Goal: Find specific page/section: Find specific page/section

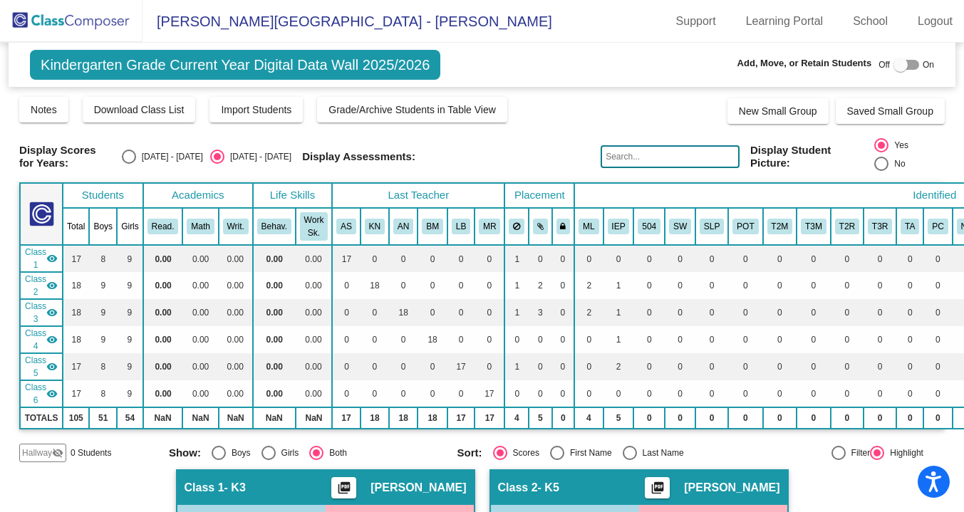
click at [100, 21] on img at bounding box center [71, 21] width 143 height 42
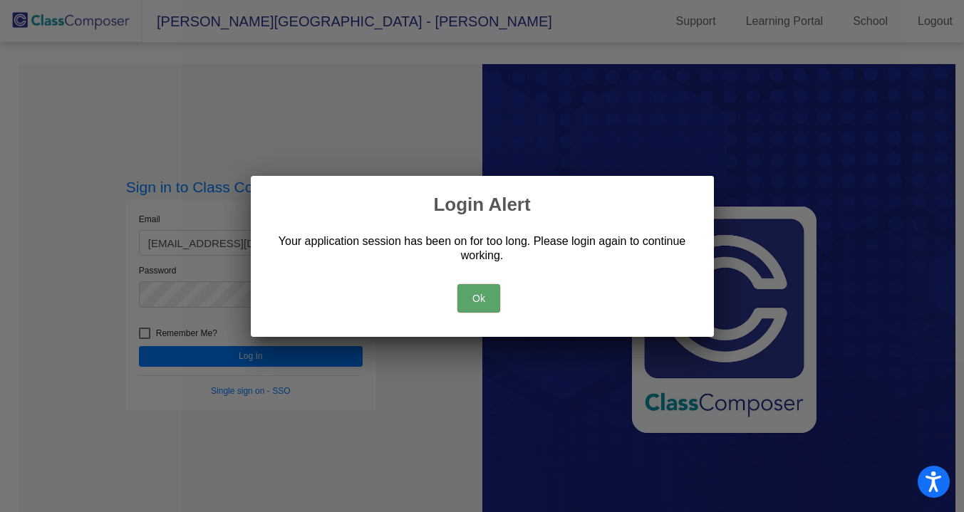
click at [475, 292] on button "Ok" at bounding box center [478, 298] width 43 height 29
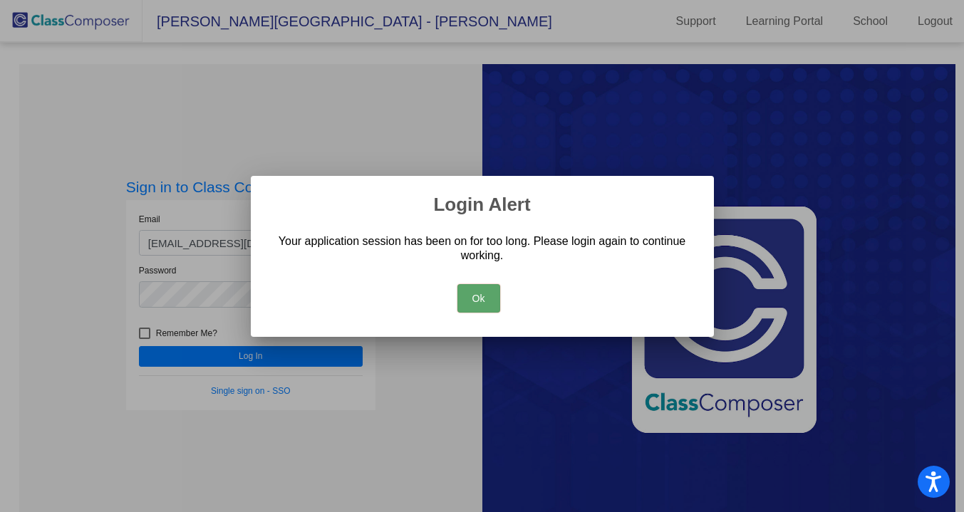
click at [482, 296] on button "Ok" at bounding box center [478, 298] width 43 height 29
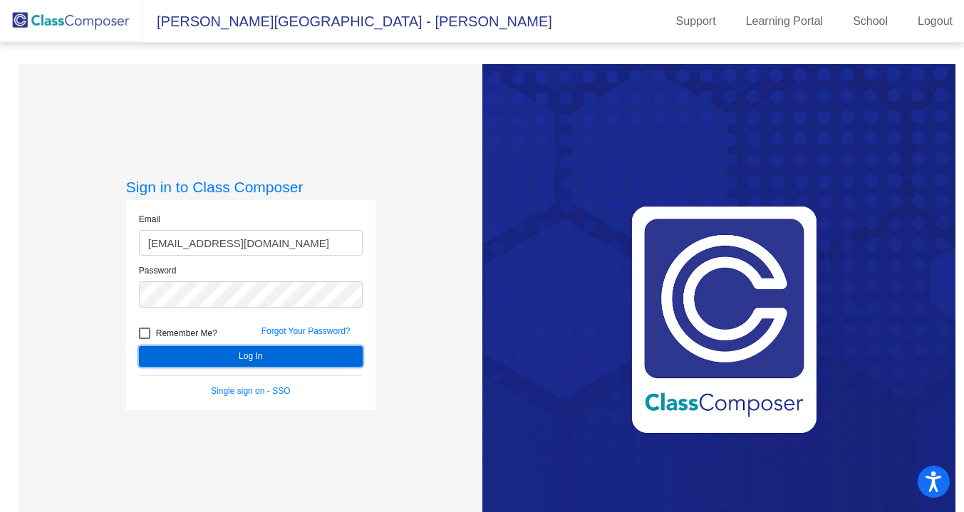
click at [274, 354] on button "Log In" at bounding box center [251, 356] width 224 height 21
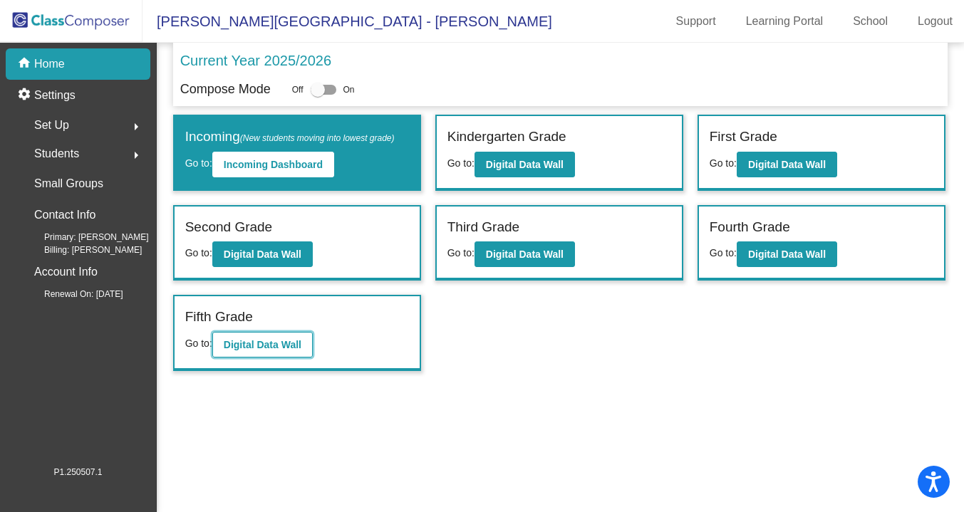
click at [290, 343] on b "Digital Data Wall" at bounding box center [263, 344] width 78 height 11
